Goal: Transaction & Acquisition: Purchase product/service

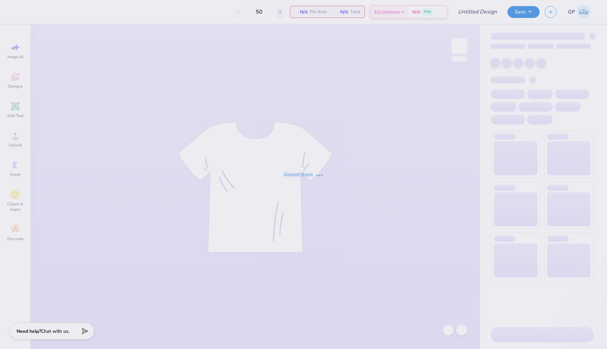
type input "Fall Vintage Sweatshirt"
type input "12"
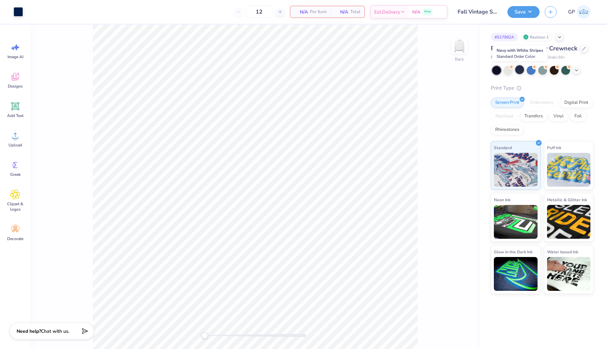
click at [517, 70] on div at bounding box center [519, 69] width 9 height 9
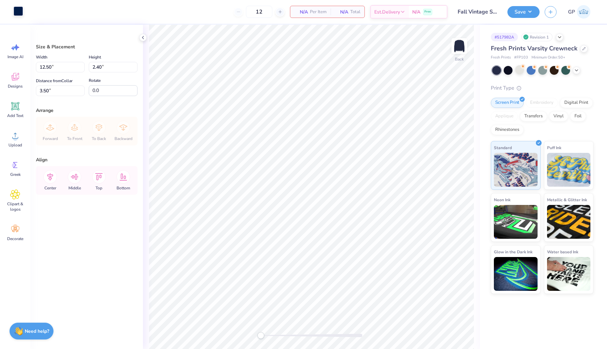
click at [15, 11] on div at bounding box center [18, 10] width 9 height 9
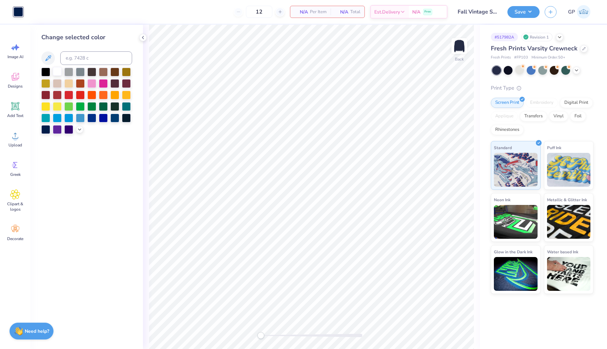
click at [57, 71] on div at bounding box center [57, 71] width 9 height 9
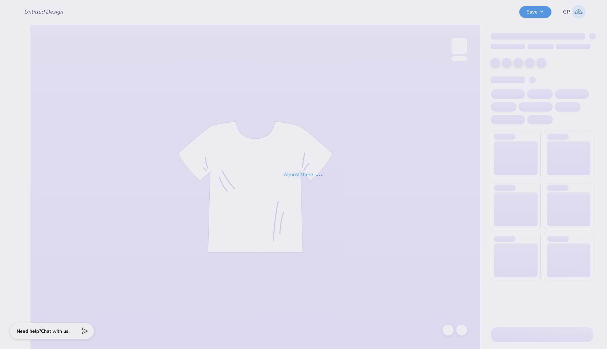
type input "Fall Vintage Sweatshirt"
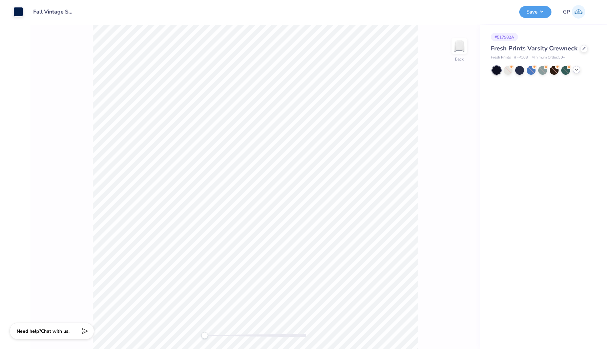
click at [576, 71] on icon at bounding box center [576, 69] width 5 height 5
click at [508, 69] on div at bounding box center [508, 70] width 9 height 9
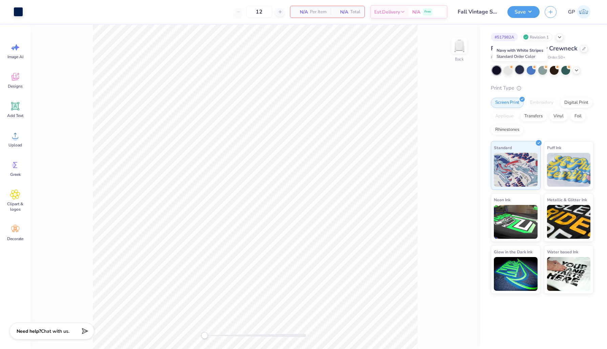
click at [519, 69] on div at bounding box center [519, 69] width 9 height 9
click at [520, 69] on div at bounding box center [519, 69] width 9 height 9
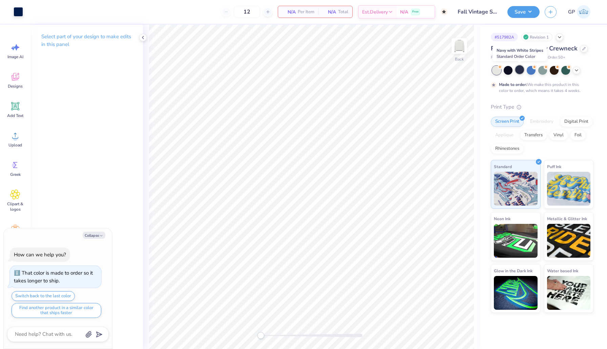
click at [518, 71] on div at bounding box center [519, 69] width 9 height 9
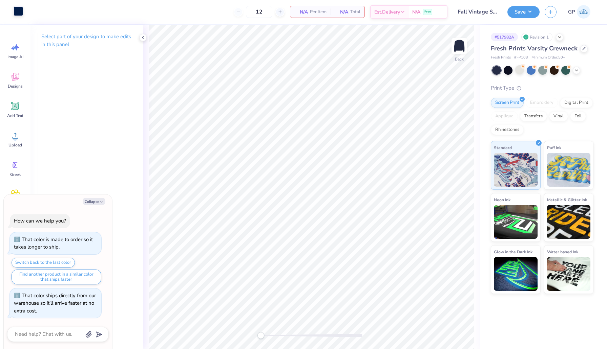
click at [16, 8] on div at bounding box center [18, 10] width 9 height 9
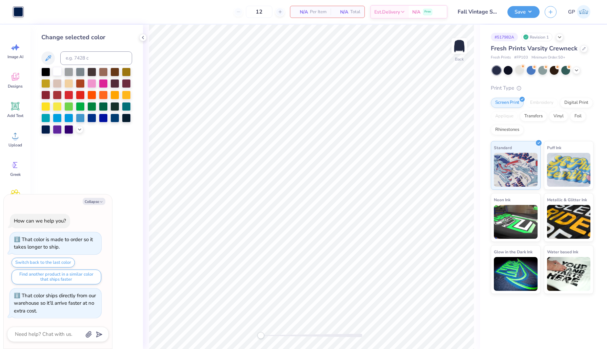
click at [60, 72] on div at bounding box center [57, 71] width 9 height 9
type textarea "x"
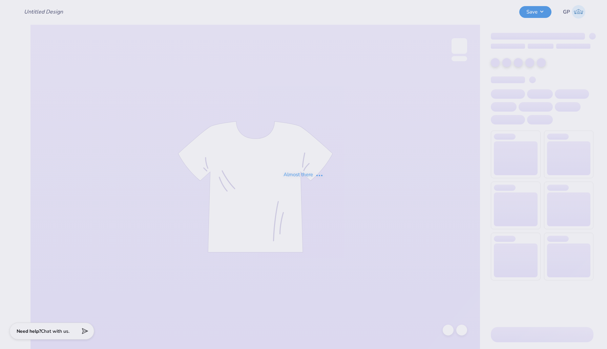
type input "Fall Vintage Sweatshirt"
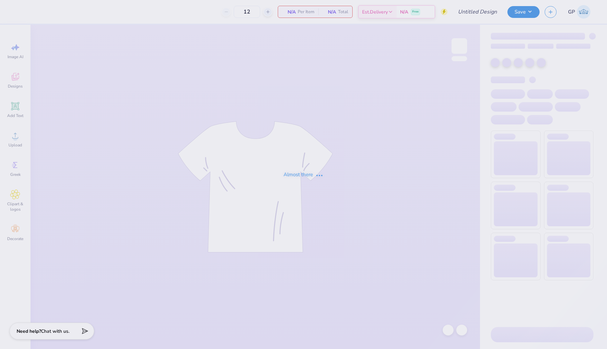
type input "50"
type input "Fall Vintage Sweatshirt"
type input "12"
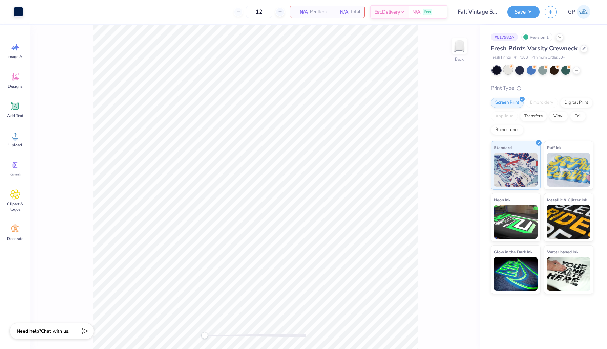
click at [507, 71] on div at bounding box center [508, 69] width 9 height 9
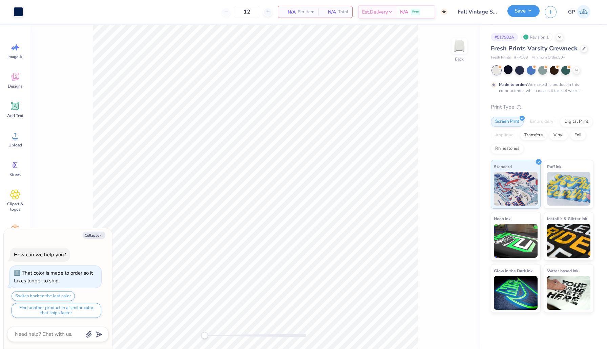
click at [521, 10] on button "Save" at bounding box center [523, 11] width 32 height 12
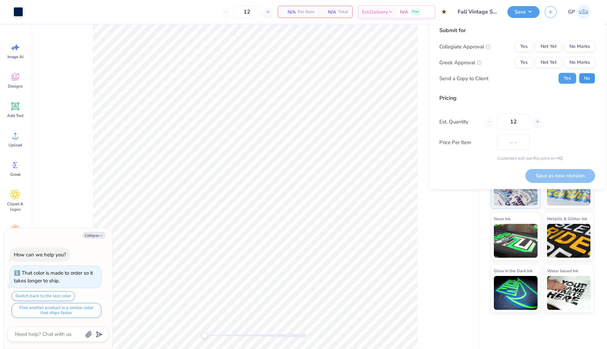
click at [583, 78] on button "No" at bounding box center [587, 78] width 16 height 11
click at [520, 46] on button "Yes" at bounding box center [524, 46] width 18 height 11
click at [524, 64] on button "Yes" at bounding box center [524, 62] width 18 height 11
type textarea "x"
drag, startPoint x: 518, startPoint y: 120, endPoint x: 479, endPoint y: 114, distance: 39.0
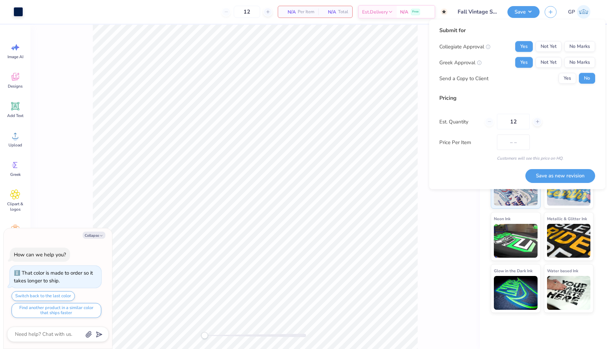
click at [480, 114] on div "Est. Quantity 12" at bounding box center [517, 122] width 156 height 16
type input "24"
type textarea "x"
type input "24"
type textarea "x"
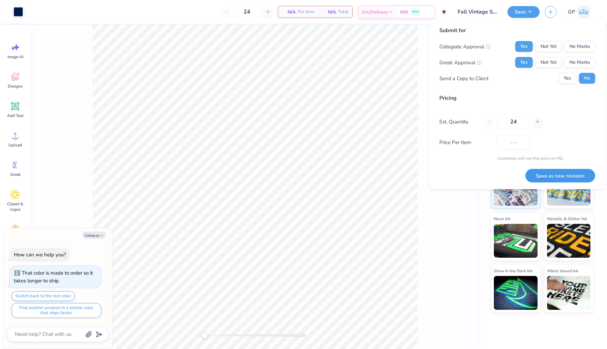
type input "50"
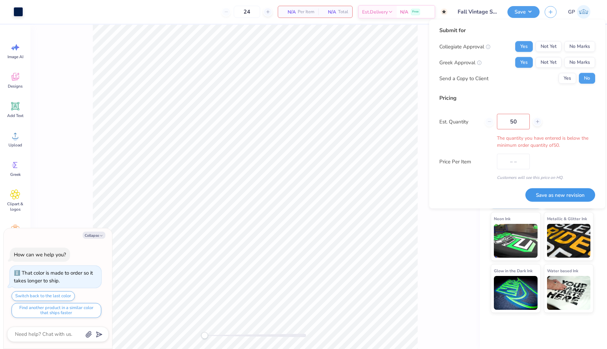
click at [547, 175] on div "Submit for Collegiate Approval Yes Not Yet No Marks Greek Approval Yes Not Yet …" at bounding box center [517, 114] width 156 height 176
type textarea "x"
type input "50"
type textarea "x"
type input "$50.96"
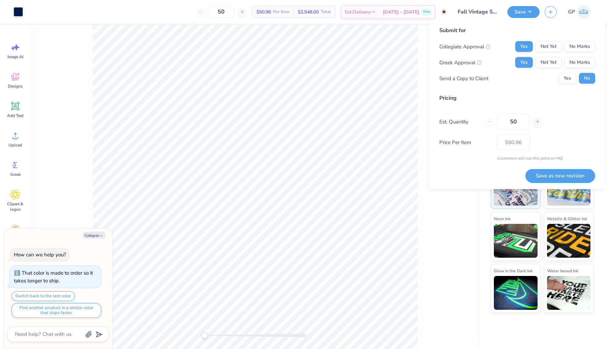
click at [437, 233] on div "Back" at bounding box center [254, 187] width 449 height 325
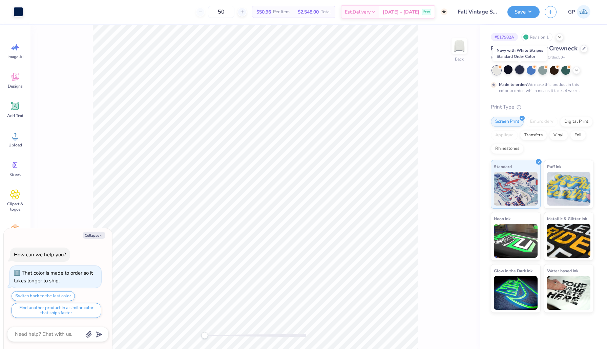
click at [519, 70] on div at bounding box center [519, 69] width 9 height 9
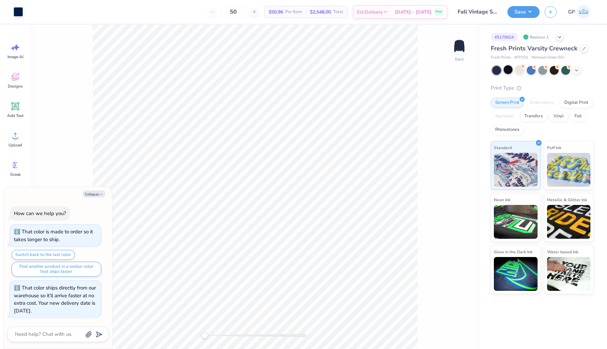
click at [508, 71] on div at bounding box center [508, 69] width 9 height 9
click at [576, 69] on icon at bounding box center [576, 69] width 5 height 5
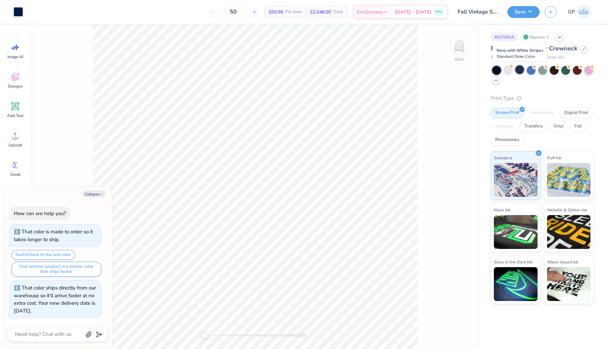
click at [519, 69] on div at bounding box center [519, 69] width 9 height 9
click at [489, 209] on div "Art colors 50 $50.96 Per Item $2,548.00 Total Est. Delivery [DATE] - [DATE] Fre…" at bounding box center [303, 174] width 607 height 349
click at [19, 14] on div at bounding box center [18, 11] width 9 height 9
click div
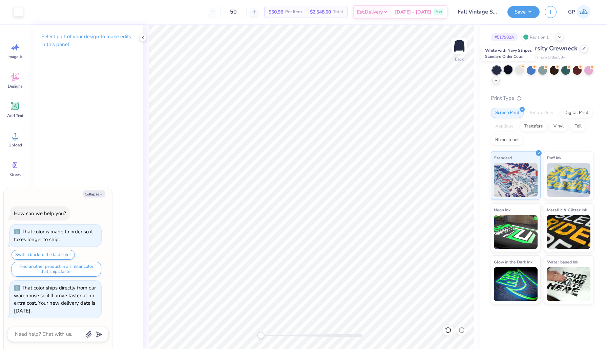
click at [506, 70] on div at bounding box center [508, 69] width 9 height 9
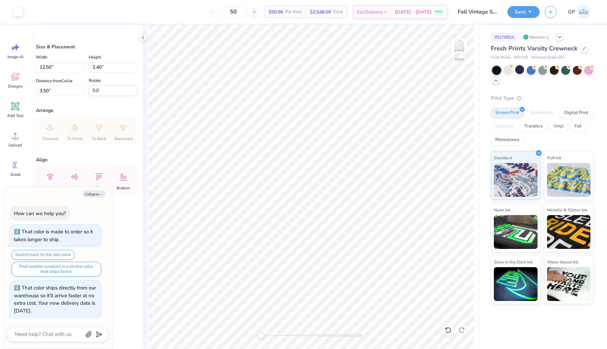
click at [25, 13] on div "Art colors 50 $50.96 Per Item $2,548.00 Total Est. Delivery [DATE] - [DATE] Fre…" at bounding box center [303, 12] width 607 height 24
click at [19, 13] on div at bounding box center [18, 10] width 9 height 9
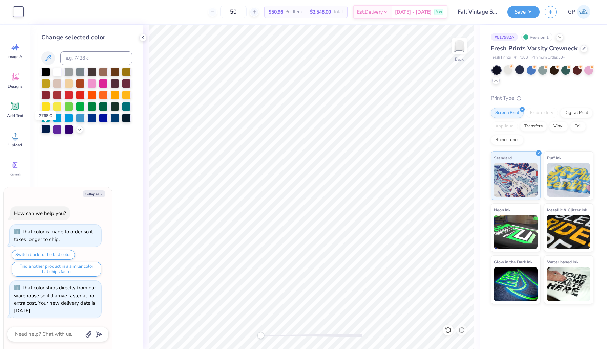
click at [48, 129] on div at bounding box center [45, 129] width 9 height 9
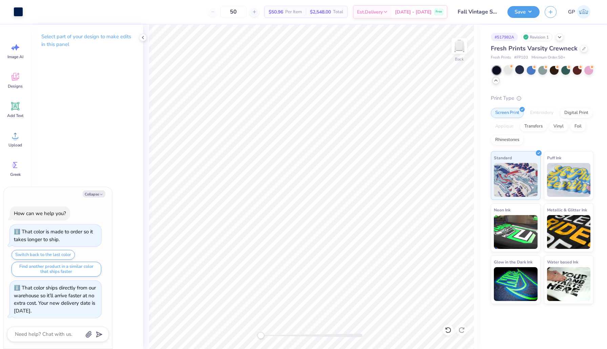
type textarea "x"
